Goal: Find specific page/section: Find specific page/section

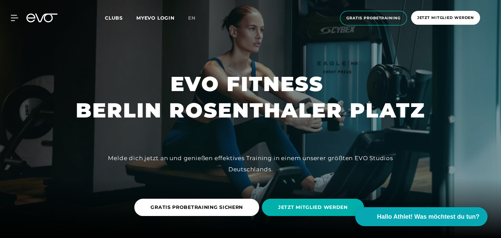
click at [242, 143] on div at bounding box center [250, 119] width 501 height 238
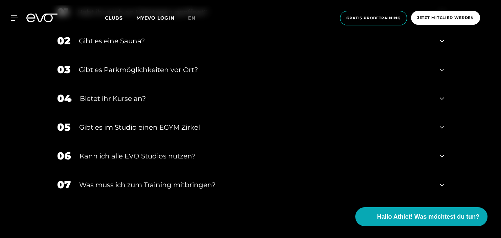
scroll to position [2437, 0]
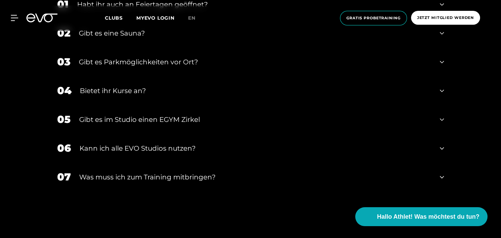
click at [442, 173] on icon at bounding box center [442, 177] width 4 height 8
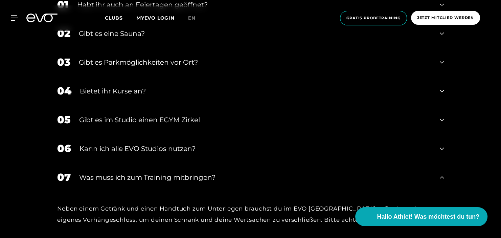
scroll to position [2435, 0]
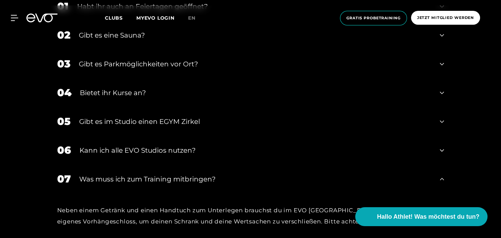
click at [442, 117] on icon at bounding box center [442, 121] width 4 height 8
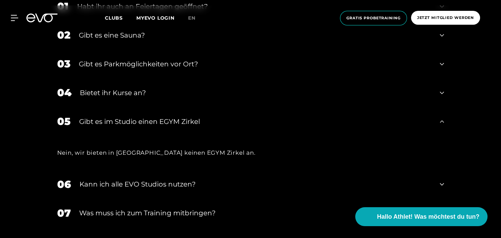
click at [443, 183] on icon at bounding box center [442, 184] width 4 height 2
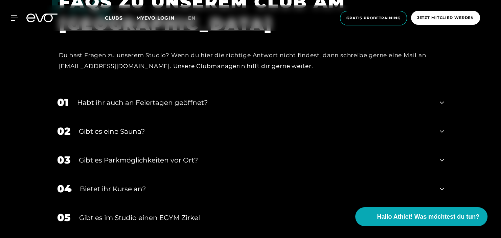
scroll to position [2333, 0]
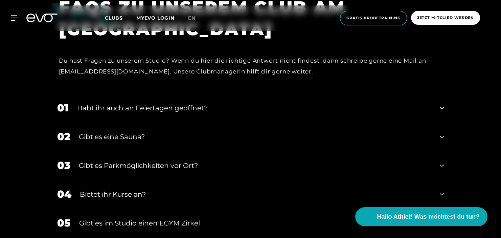
click at [441, 104] on icon at bounding box center [442, 108] width 4 height 8
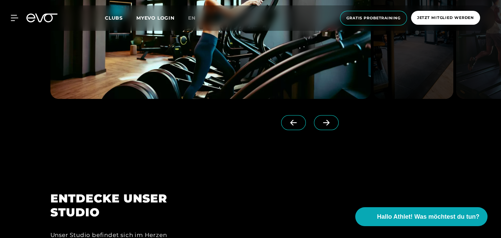
scroll to position [607, 0]
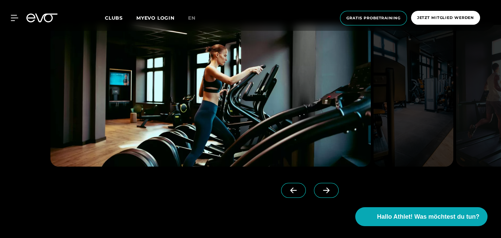
click at [331, 191] on icon at bounding box center [327, 190] width 12 height 6
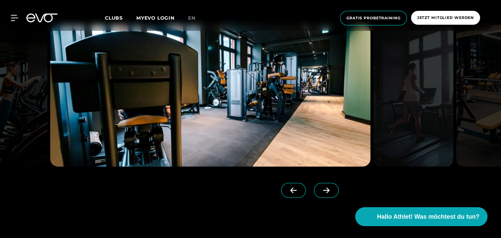
click at [330, 188] on icon at bounding box center [327, 190] width 12 height 6
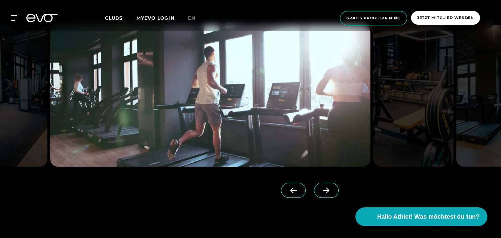
click at [329, 189] on icon at bounding box center [327, 190] width 12 height 6
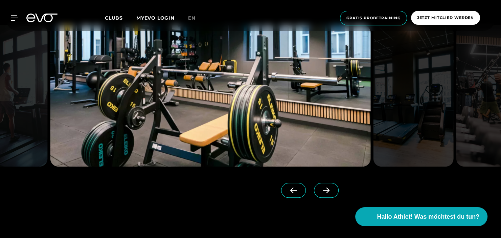
click at [329, 189] on icon at bounding box center [327, 190] width 12 height 6
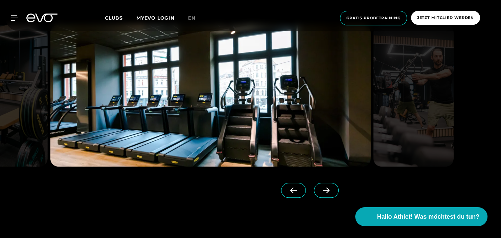
click at [329, 189] on icon at bounding box center [327, 190] width 12 height 6
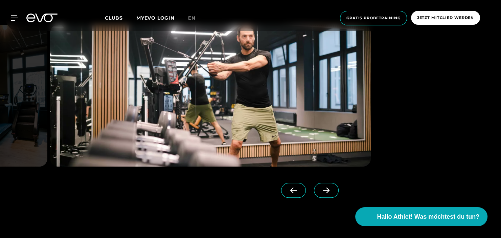
click at [329, 189] on icon at bounding box center [327, 190] width 12 height 6
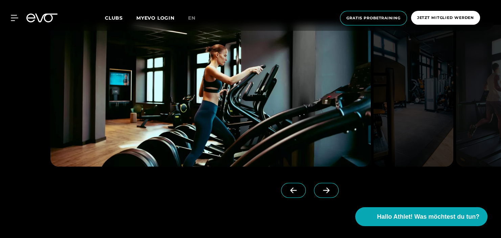
click at [117, 17] on span "Clubs" at bounding box center [114, 18] width 18 height 6
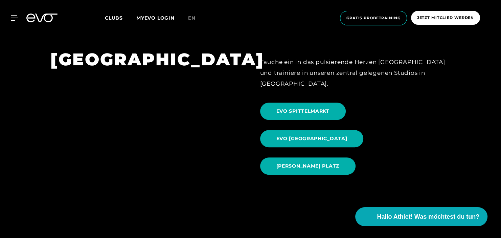
scroll to position [575, 0]
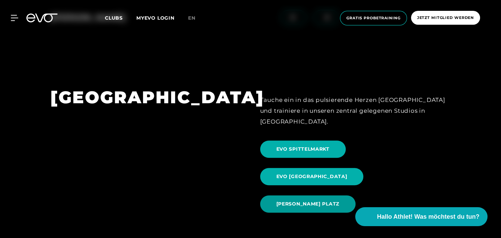
click at [314, 200] on span "[PERSON_NAME] PLATZ" at bounding box center [308, 203] width 63 height 7
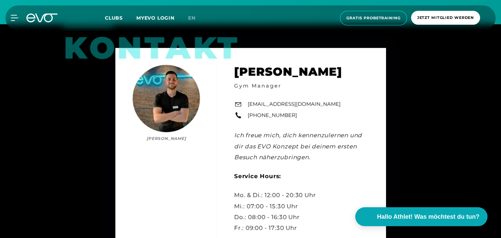
scroll to position [2031, 0]
